Goal: Use online tool/utility: Utilize a website feature to perform a specific function

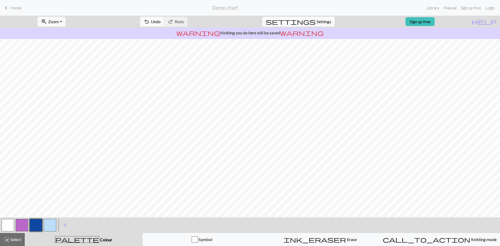
click at [54, 228] on button "button" at bounding box center [50, 225] width 12 height 12
drag, startPoint x: 38, startPoint y: 235, endPoint x: 31, endPoint y: 223, distance: 13.4
click at [35, 233] on div "< > add Add a colour highlight_alt Select Select palette Colour Colour Symbol i…" at bounding box center [250, 231] width 500 height 29
click at [31, 223] on button "button" at bounding box center [36, 225] width 12 height 12
click at [40, 226] on button "button" at bounding box center [36, 225] width 12 height 12
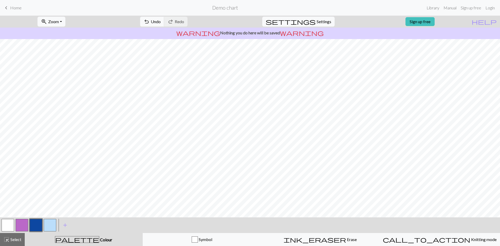
click at [54, 221] on button "button" at bounding box center [50, 225] width 12 height 12
drag, startPoint x: 36, startPoint y: 226, endPoint x: 39, endPoint y: 223, distance: 4.5
click at [39, 223] on button "button" at bounding box center [36, 225] width 12 height 12
drag, startPoint x: 49, startPoint y: 223, endPoint x: 72, endPoint y: 214, distance: 24.4
click at [50, 222] on button "button" at bounding box center [50, 225] width 12 height 12
